Goal: Information Seeking & Learning: Learn about a topic

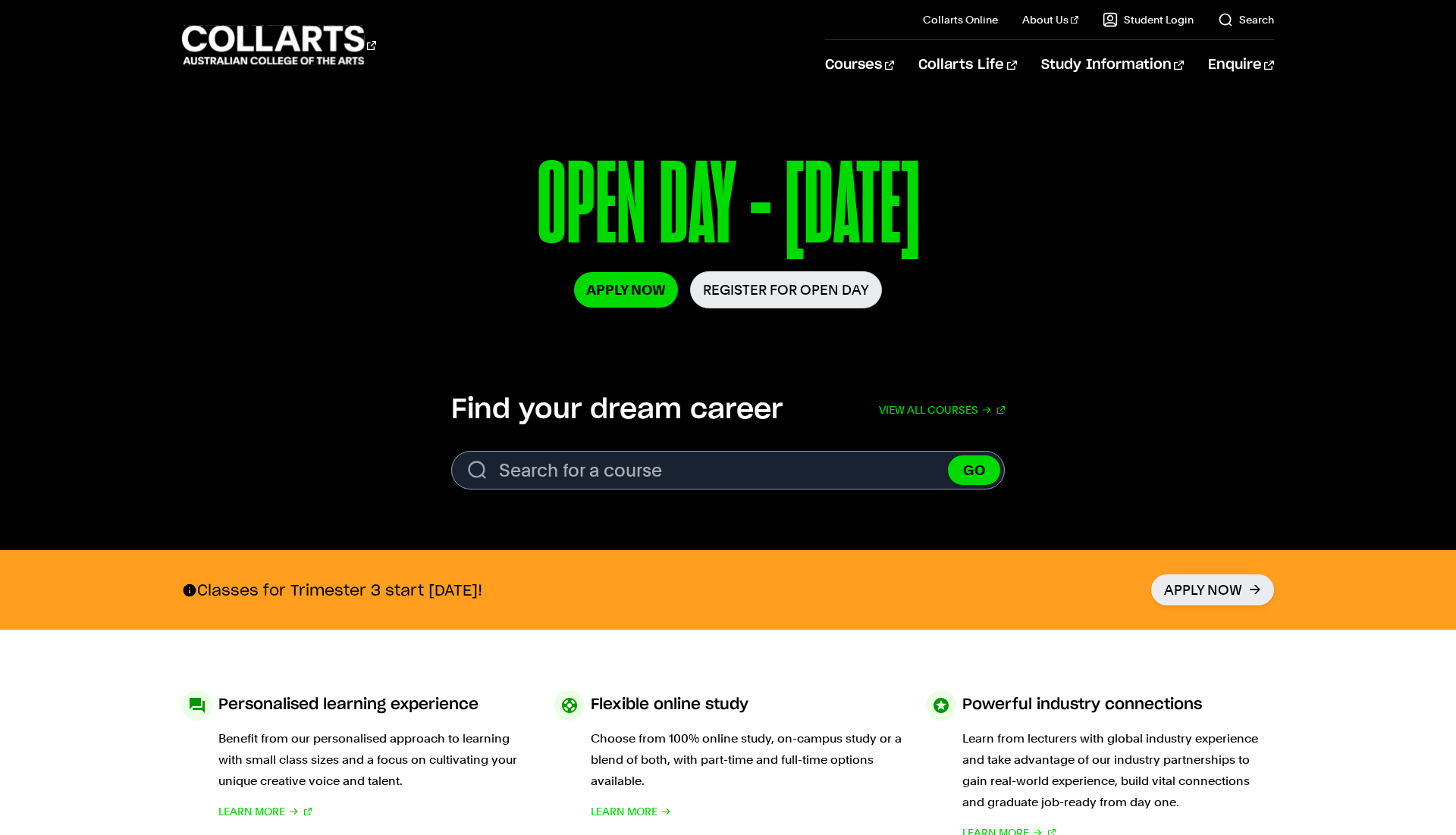
scroll to position [209, 0]
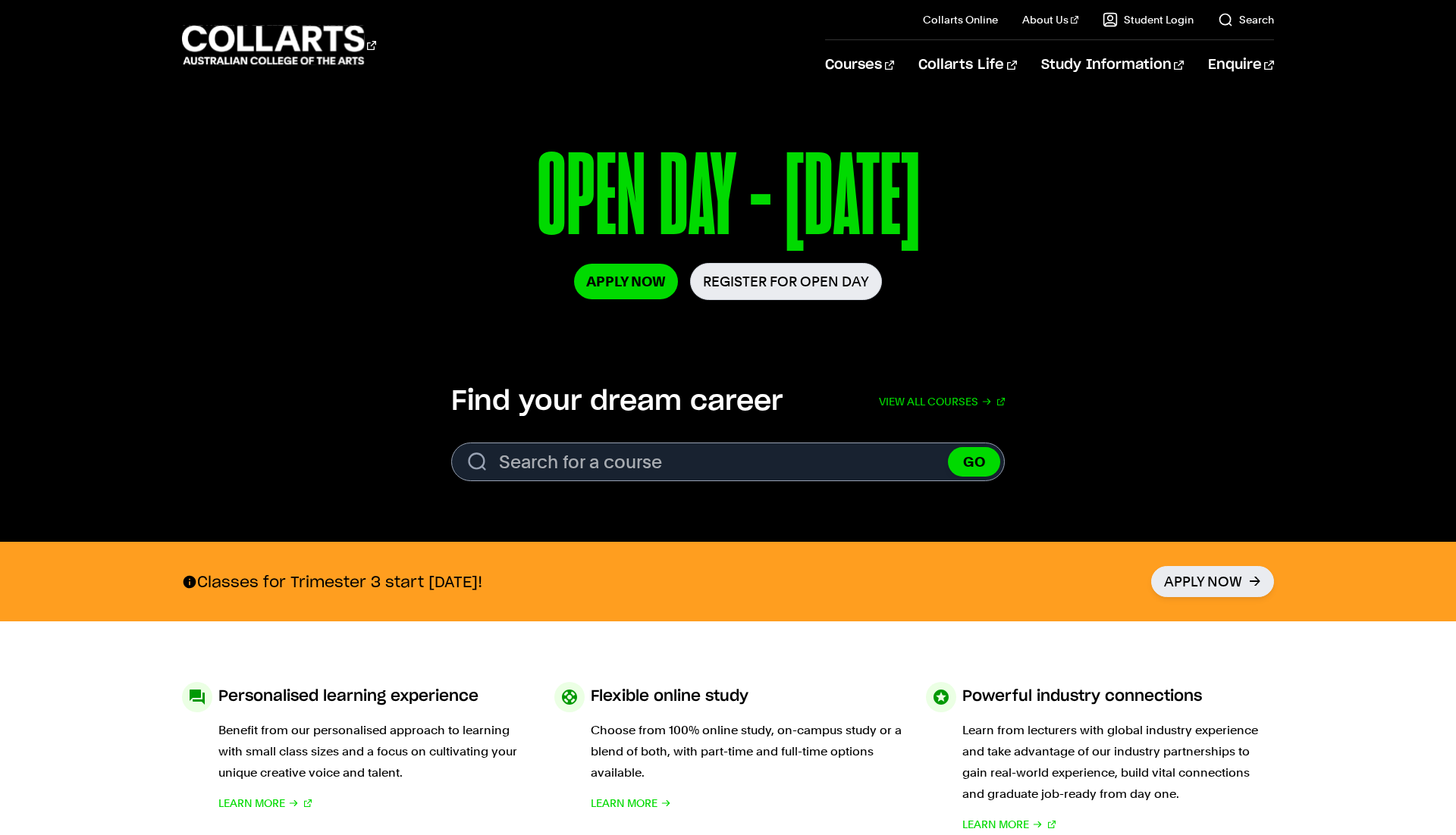
drag, startPoint x: 191, startPoint y: 576, endPoint x: 613, endPoint y: 577, distance: 422.0
click at [613, 577] on div "Classes for Trimester 3 start September 15th! Apply Now" at bounding box center [727, 582] width 1092 height 80
click at [583, 631] on section "Personalised learning experience Benefit from our personalised approach to lear…" at bounding box center [727, 758] width 1092 height 274
drag, startPoint x: 207, startPoint y: 582, endPoint x: 552, endPoint y: 574, distance: 345.1
click at [482, 574] on p "Classes for Trimester 3 start September 15th!" at bounding box center [332, 582] width 300 height 19
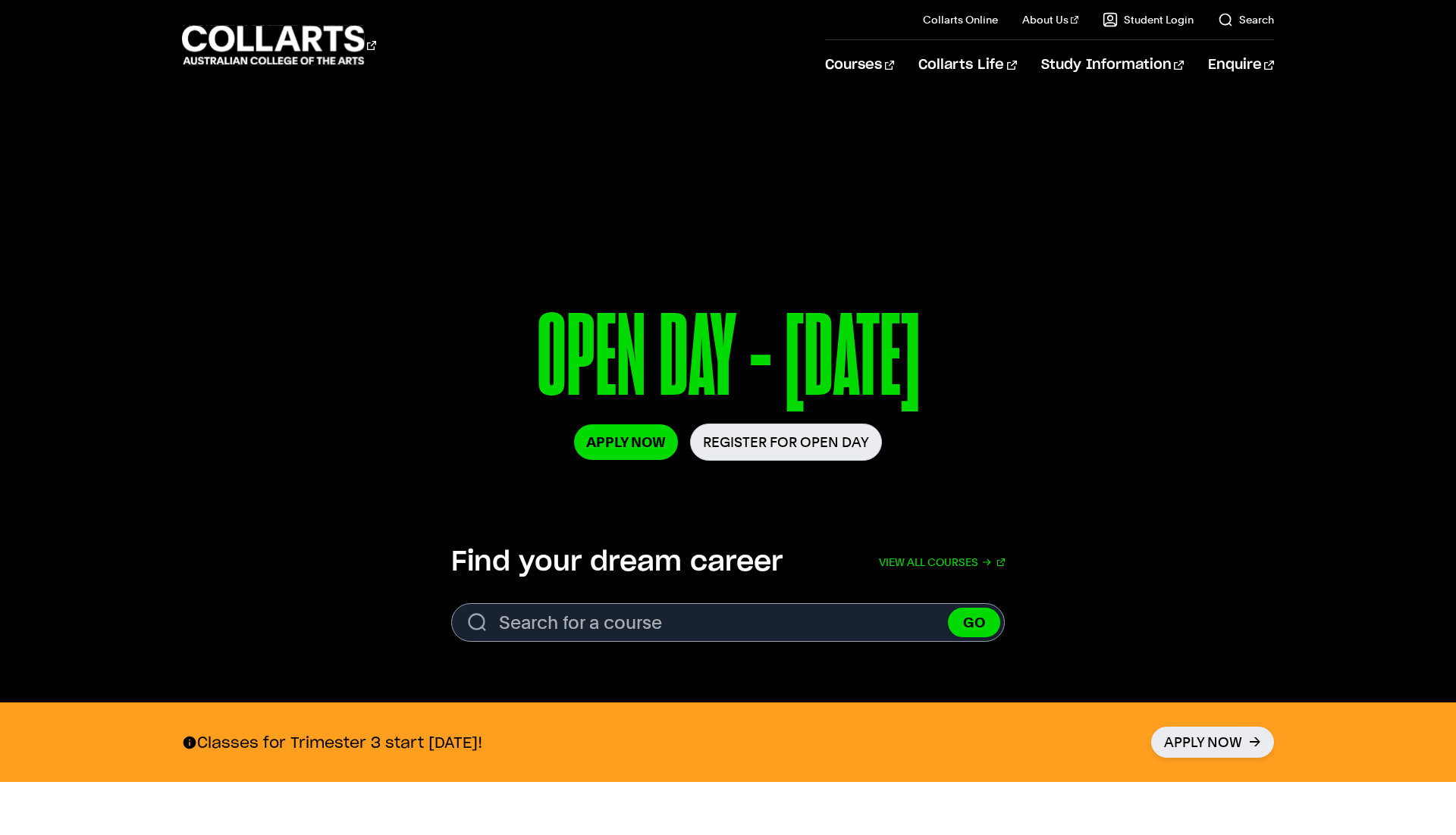
scroll to position [0, 0]
